Goal: Find specific page/section: Find specific page/section

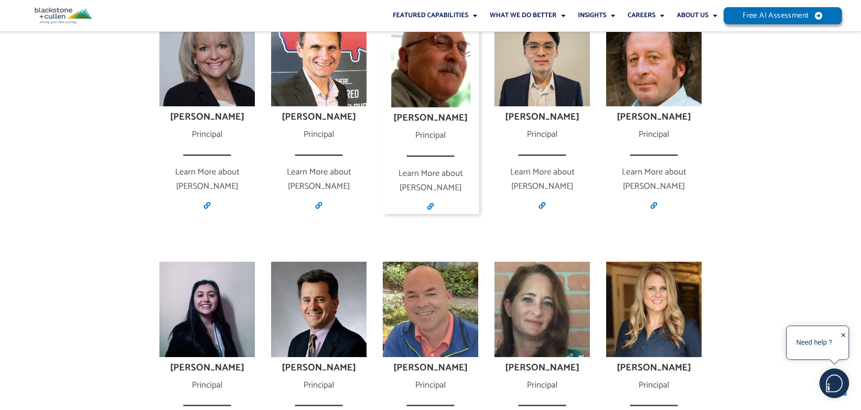
scroll to position [1274, 0]
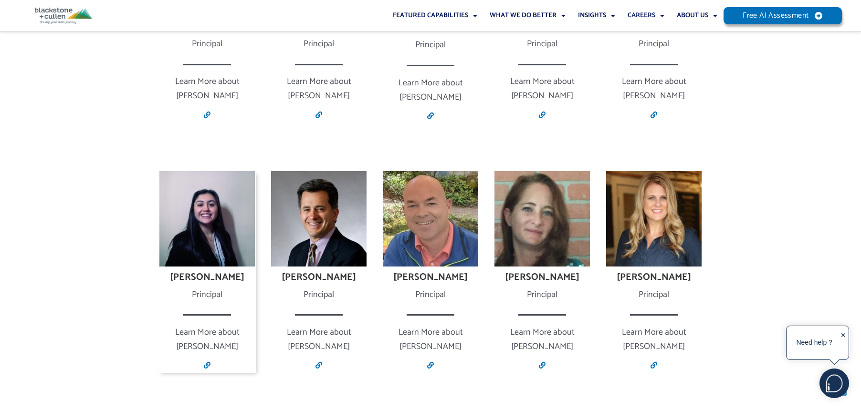
click at [210, 198] on img at bounding box center [206, 218] width 95 height 95
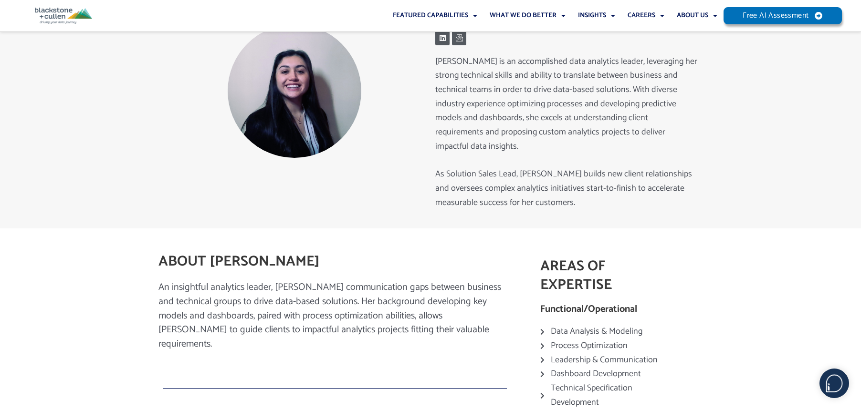
scroll to position [89, 0]
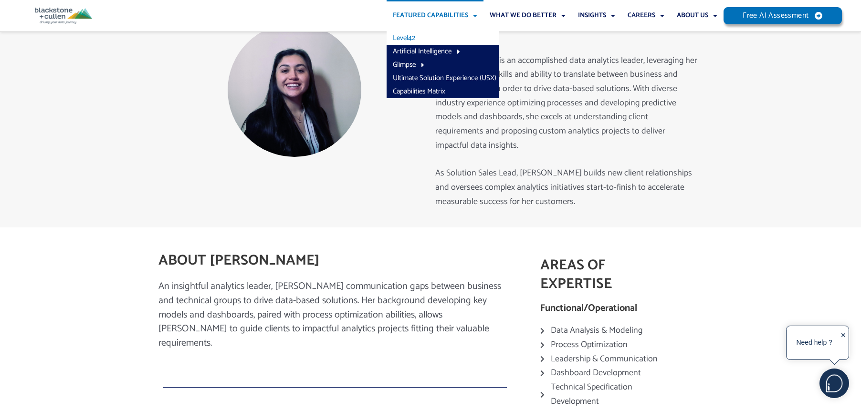
click at [401, 36] on link "Level42" at bounding box center [443, 37] width 112 height 13
